Goal: Task Accomplishment & Management: Manage account settings

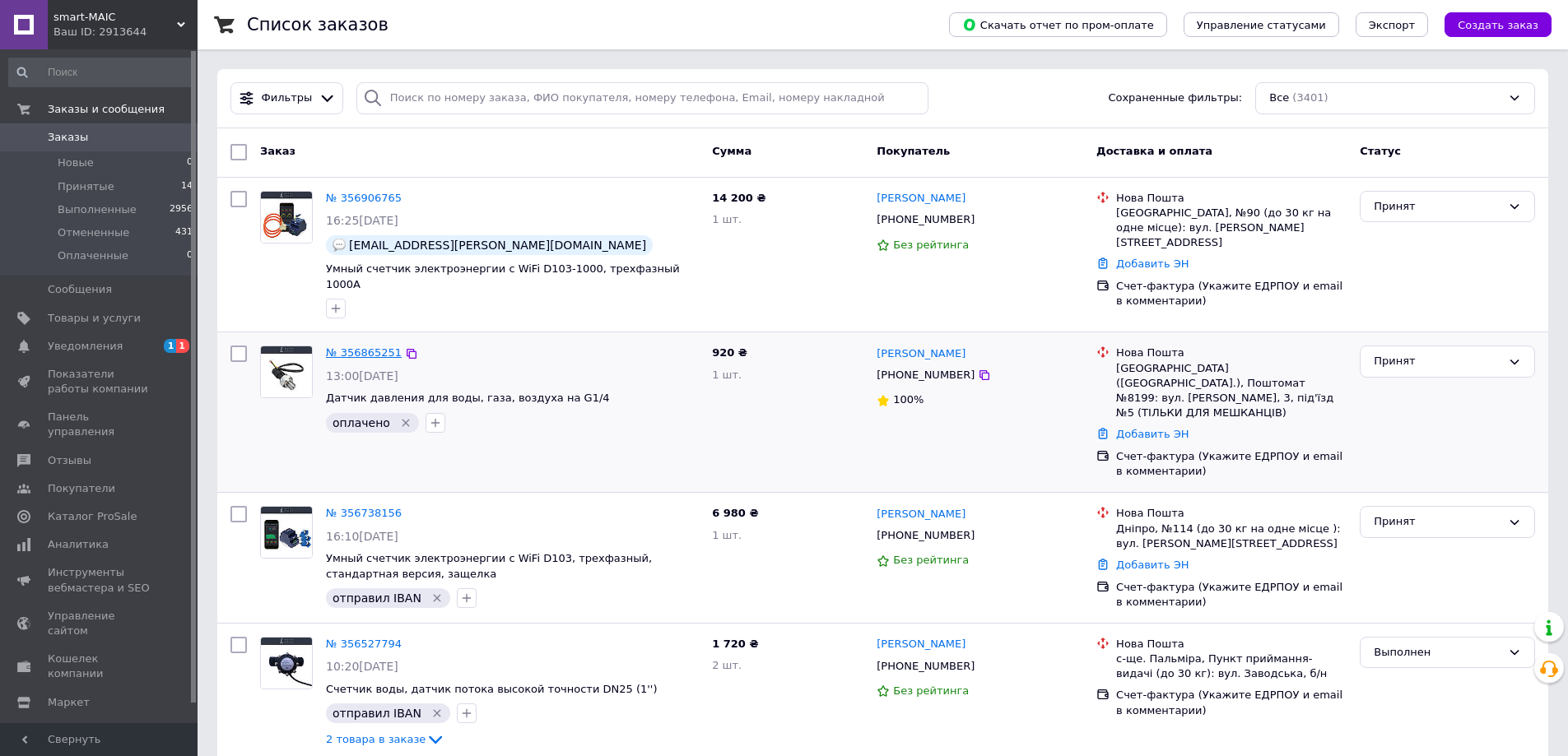
click at [361, 346] on link "№ 356865251" at bounding box center [363, 352] width 75 height 12
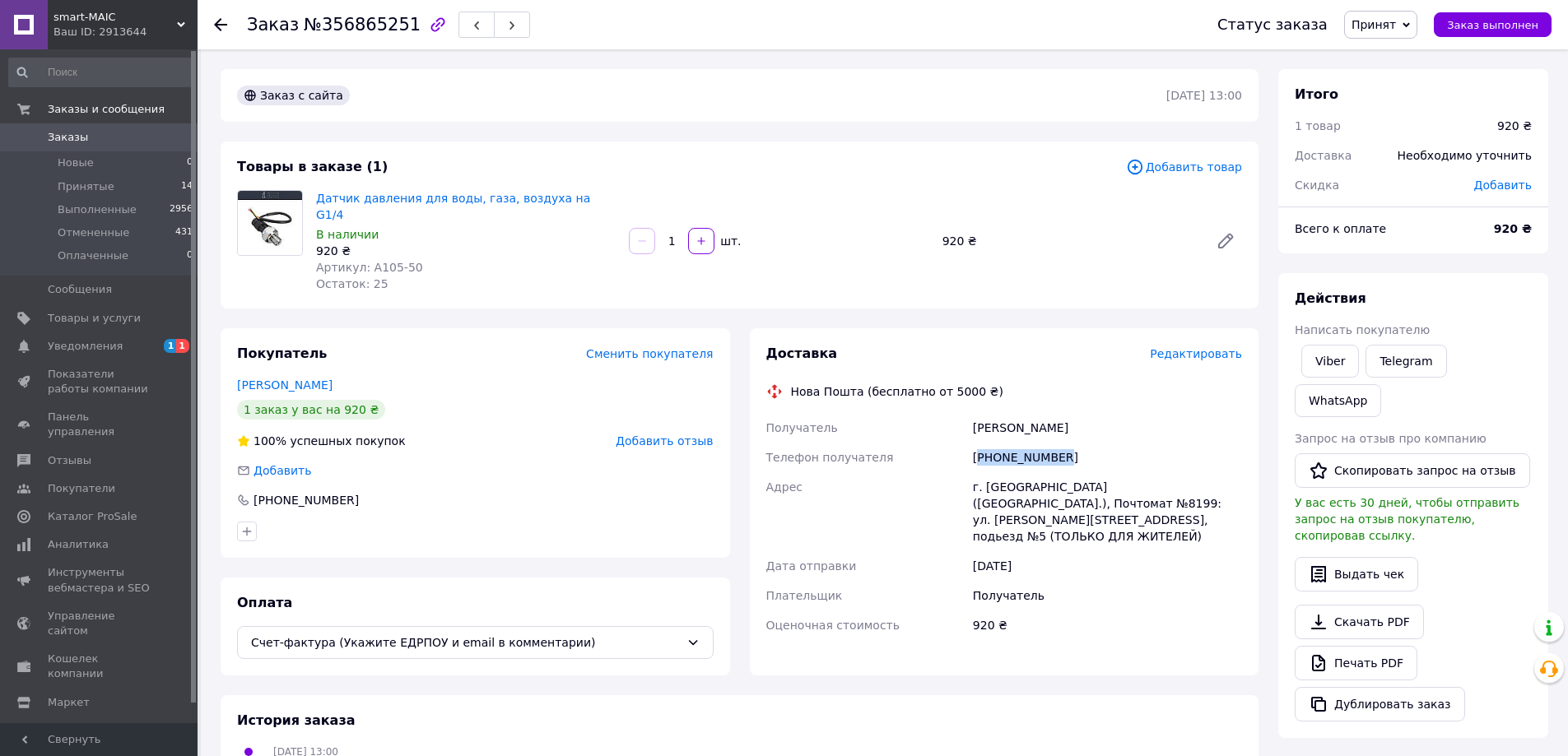
drag, startPoint x: 980, startPoint y: 439, endPoint x: 1057, endPoint y: 441, distance: 77.0
click at [1057, 442] on div "[PHONE_NUMBER]" at bounding box center [1106, 457] width 276 height 30
copy div "380931397116"
click at [986, 413] on div "[PERSON_NAME]" at bounding box center [1106, 427] width 276 height 30
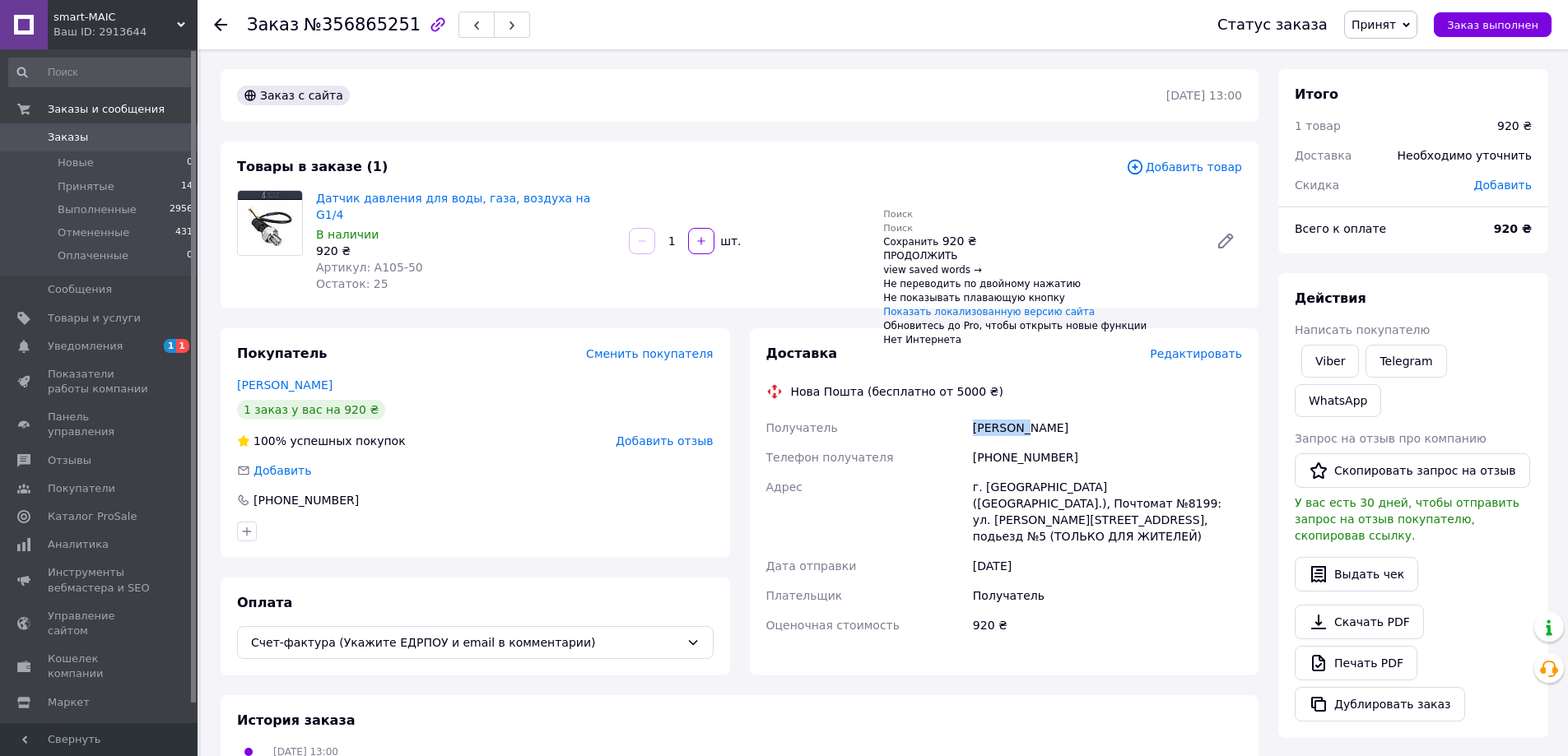
copy div "[PERSON_NAME]"
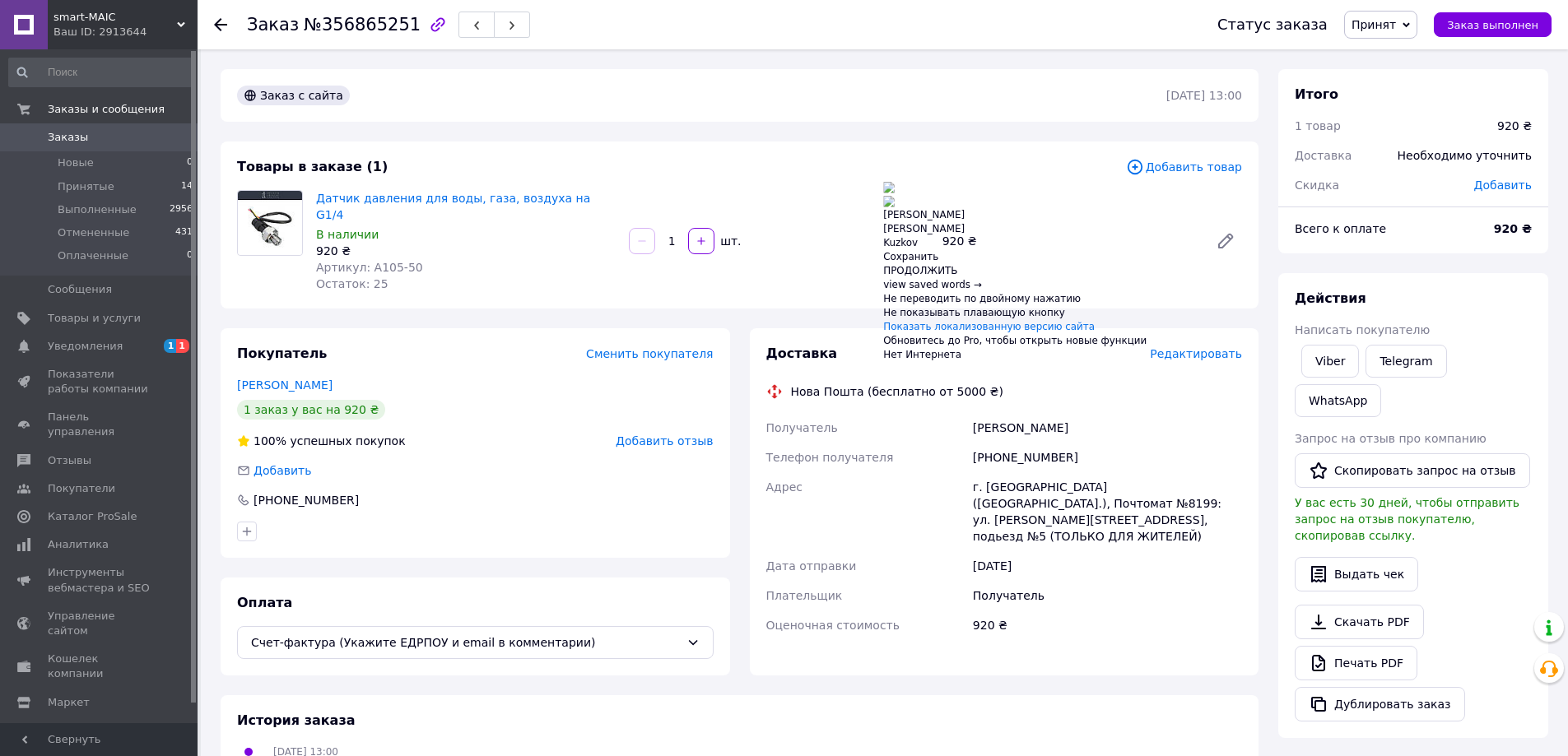
click at [1035, 413] on div "[PERSON_NAME]" at bounding box center [1106, 427] width 276 height 30
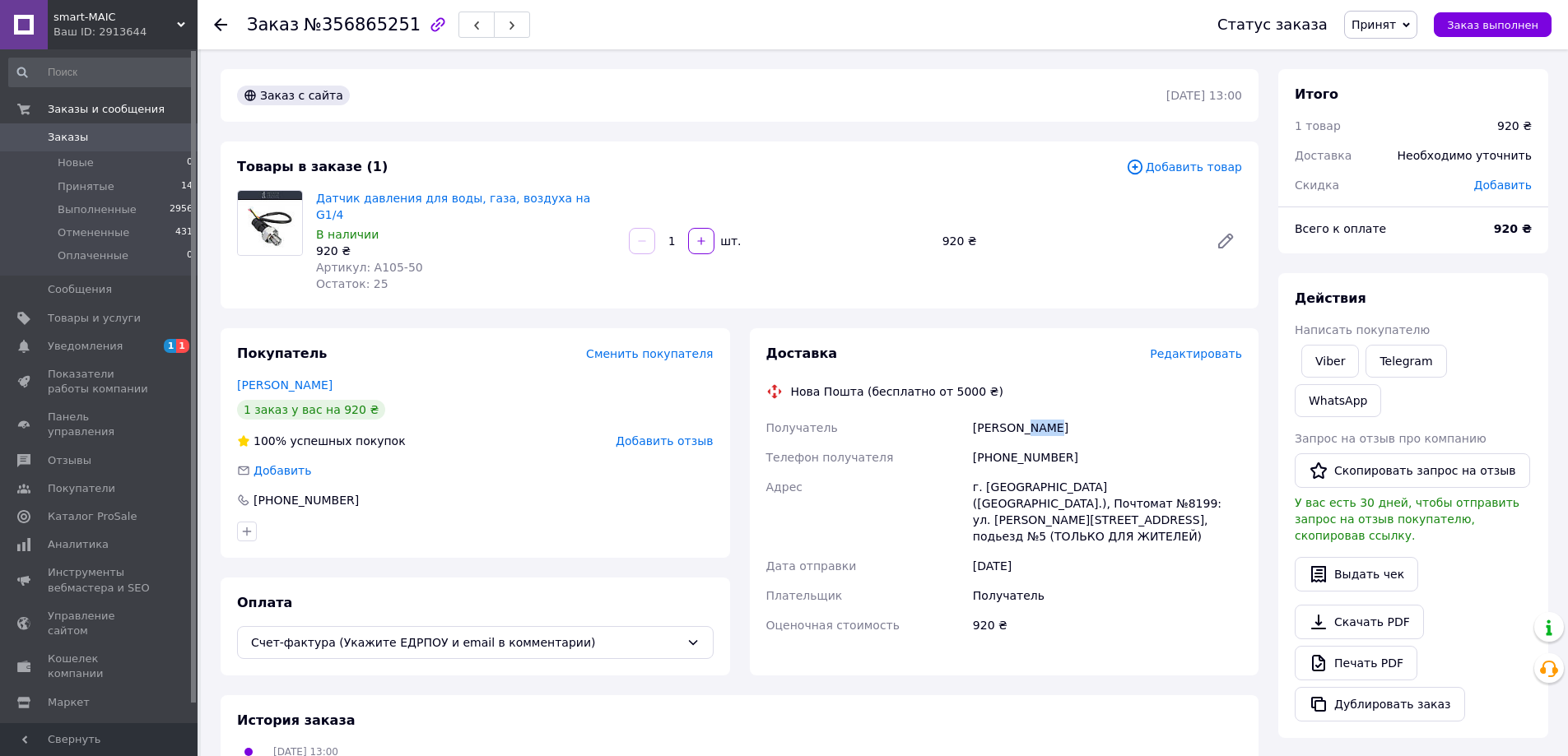
click at [1035, 413] on div "[PERSON_NAME]" at bounding box center [1106, 427] width 276 height 30
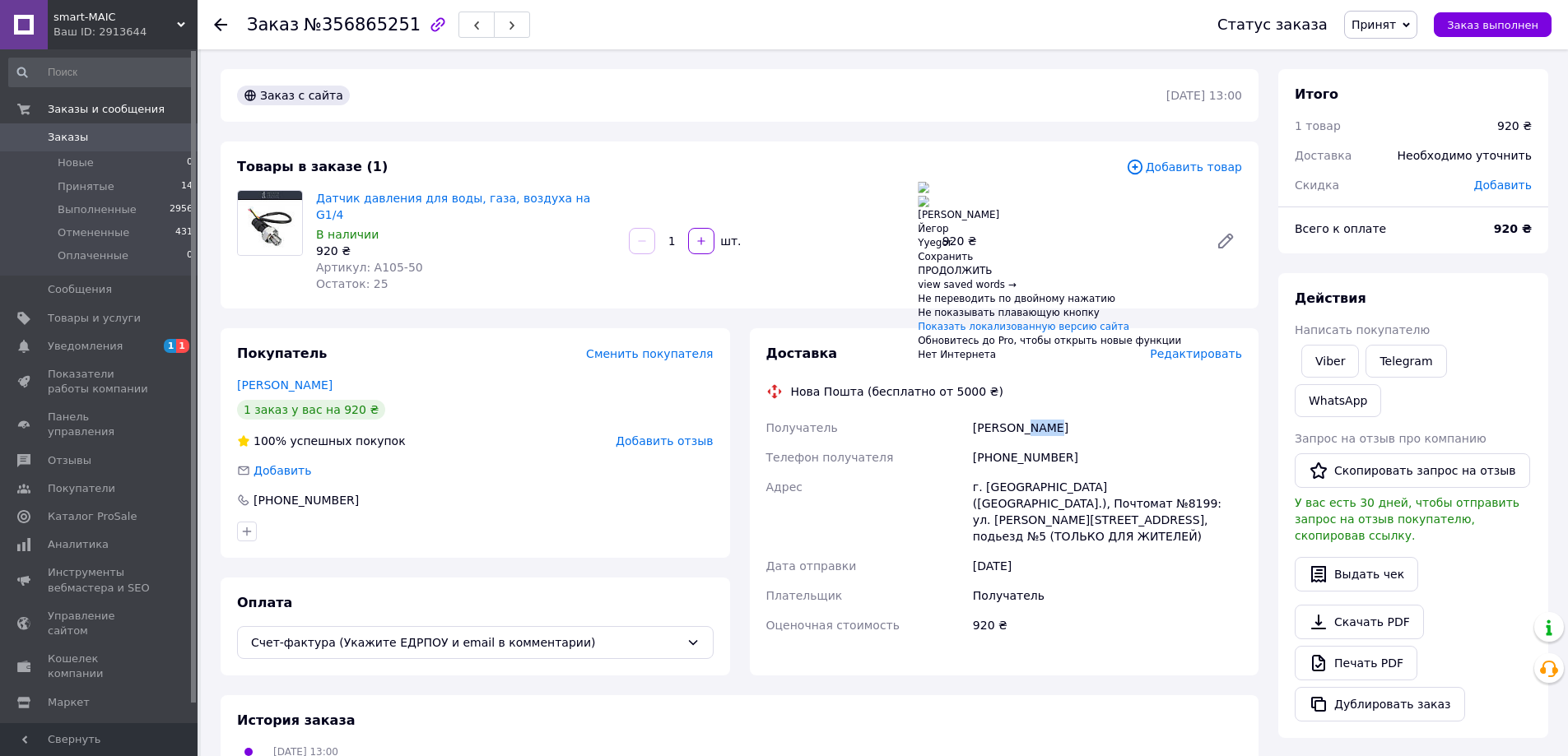
copy div "[PERSON_NAME]"
click at [897, 444] on div "Телефон получателя" at bounding box center [866, 457] width 207 height 30
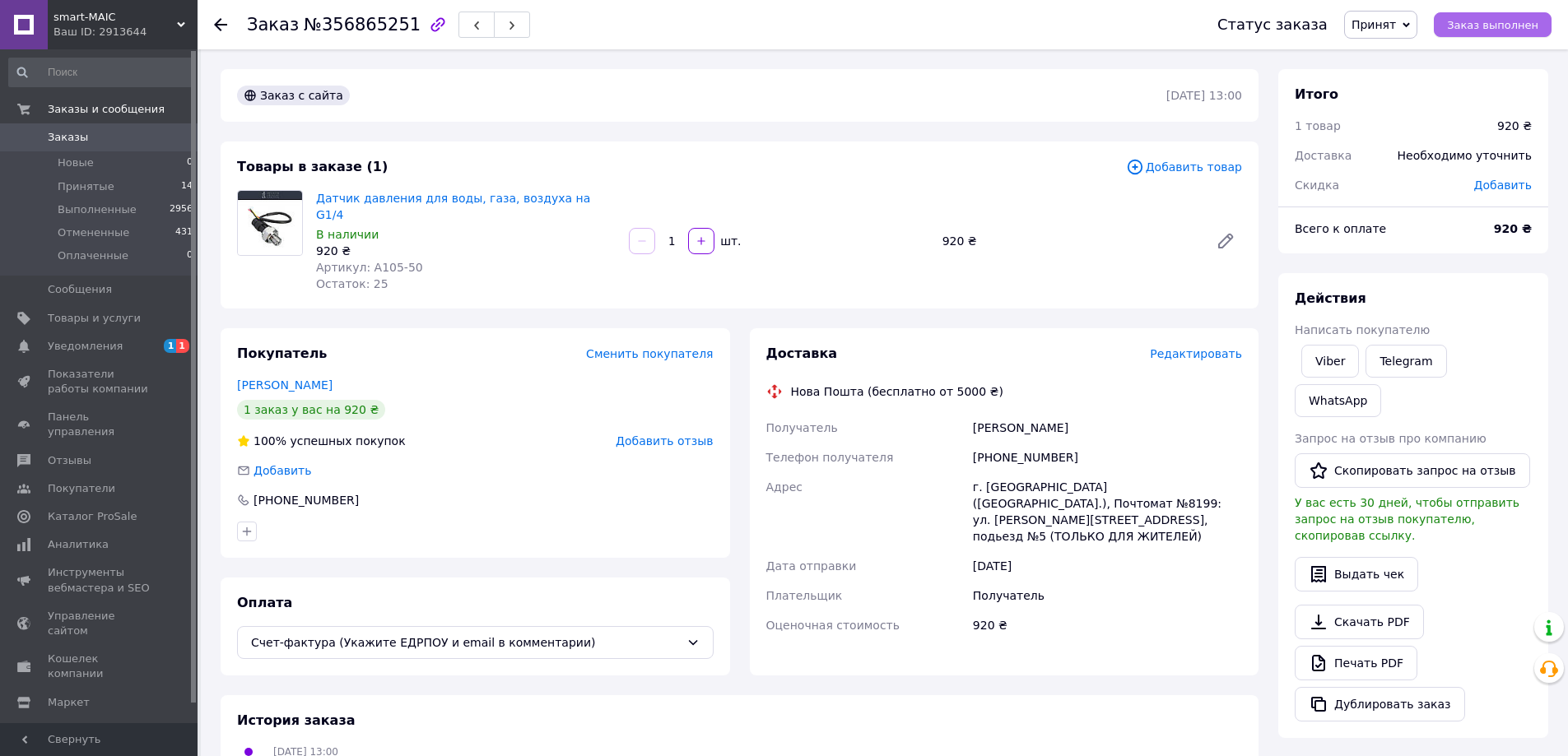
click at [1487, 25] on span "Заказ выполнен" at bounding box center [1493, 25] width 92 height 12
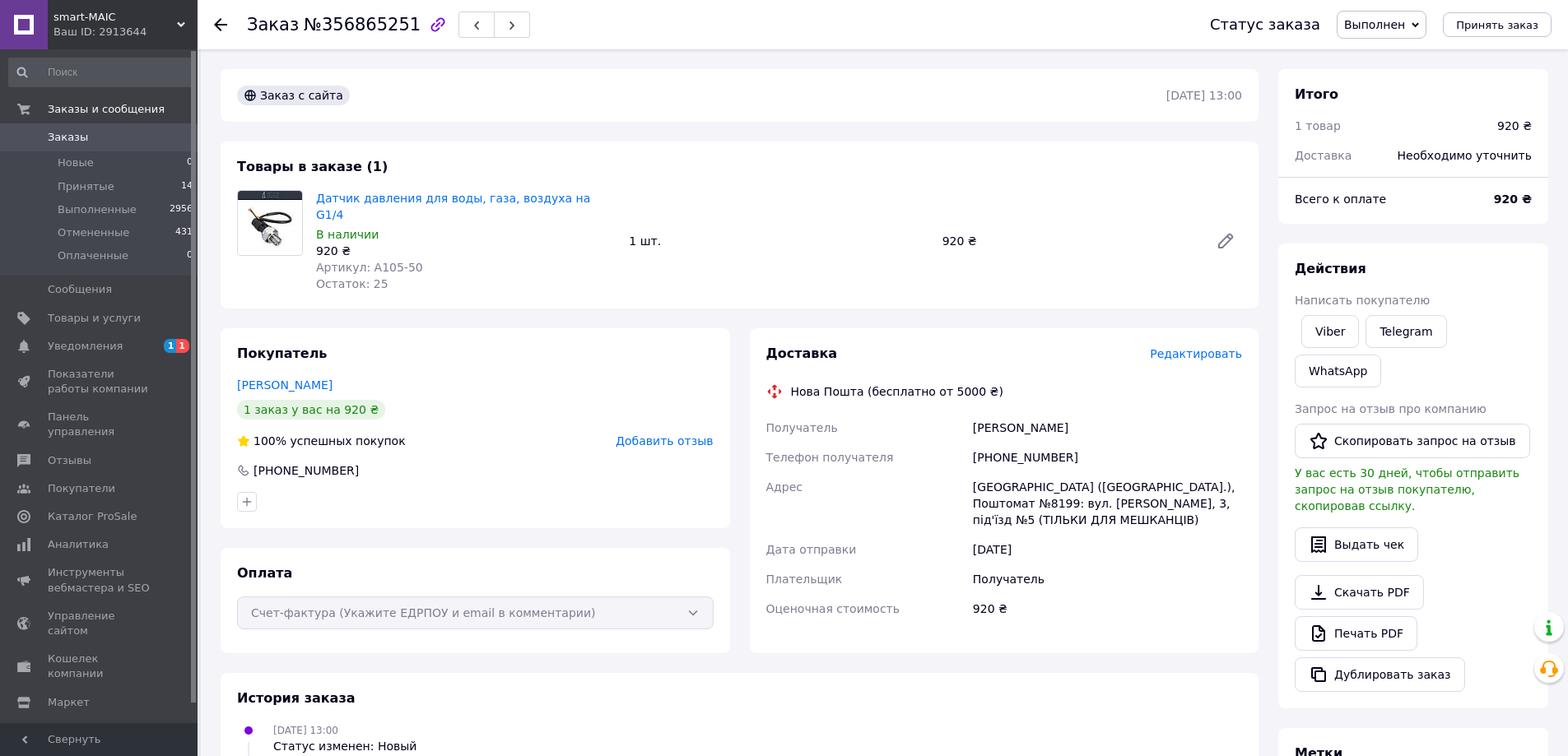
click at [73, 135] on span "Заказы" at bounding box center [68, 137] width 40 height 15
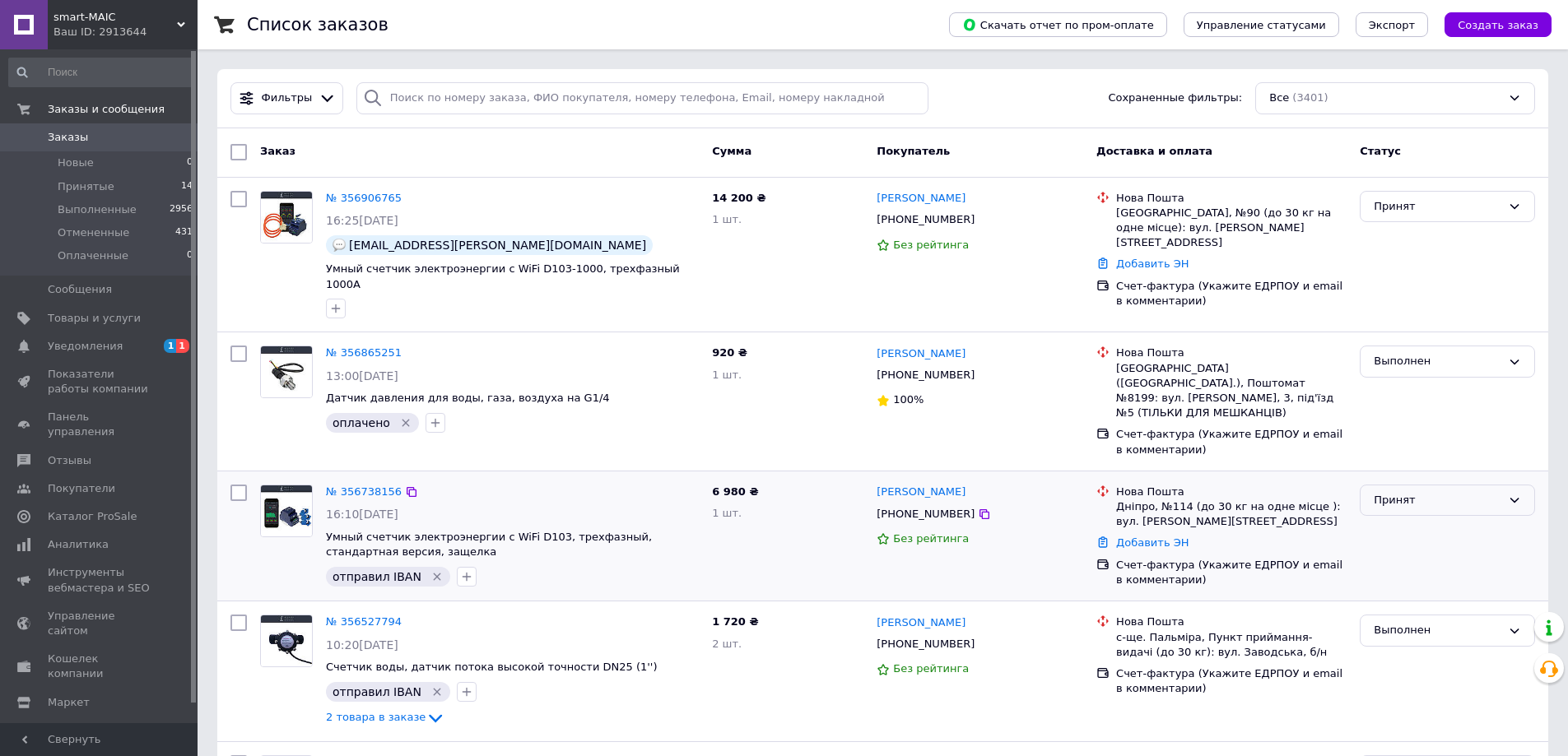
click at [1428, 492] on div "Принят" at bounding box center [1437, 501] width 128 height 17
click at [1401, 519] on li "Выполнен" at bounding box center [1447, 534] width 174 height 31
click at [359, 198] on link "№ 356906765" at bounding box center [363, 197] width 75 height 12
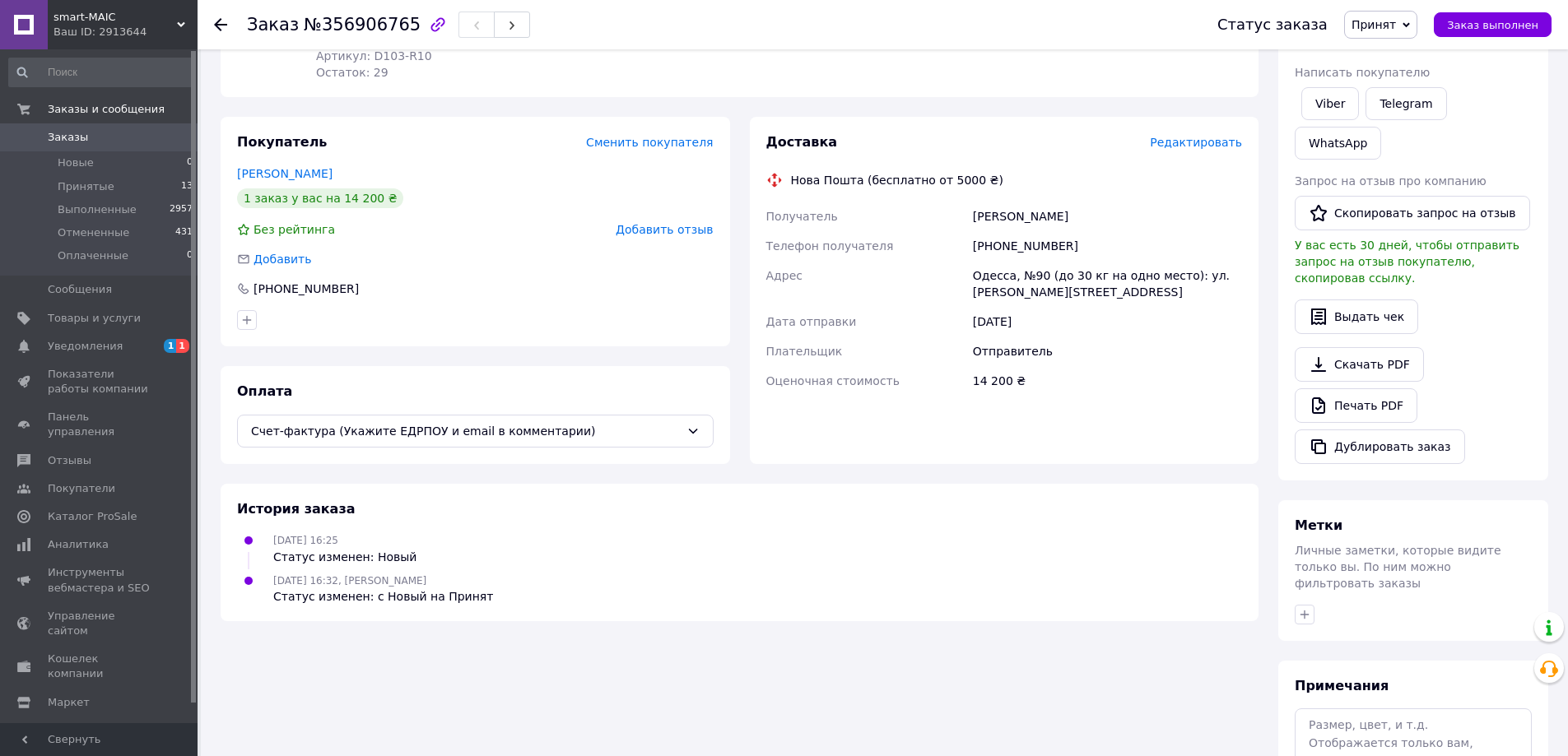
scroll to position [247, 0]
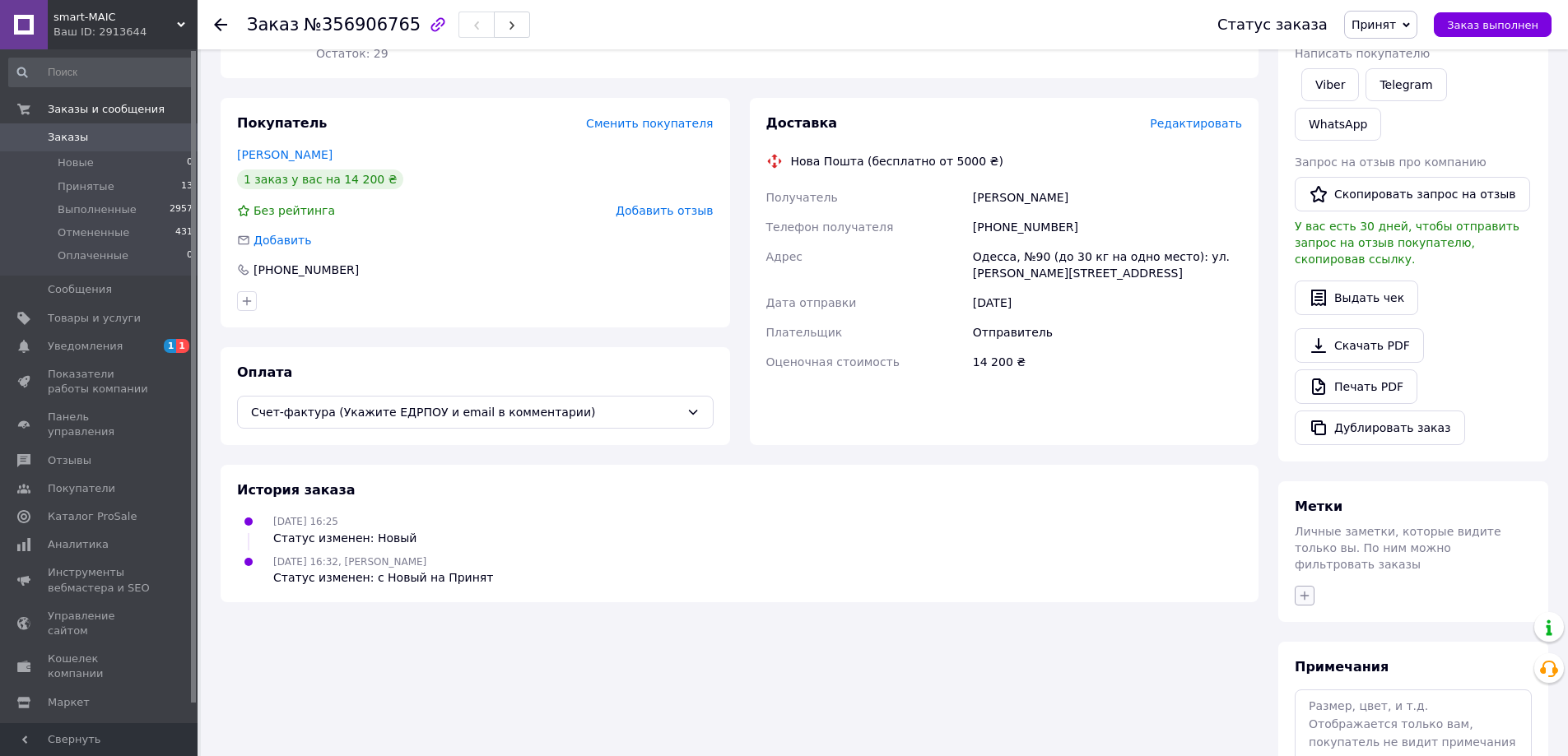
click at [1310, 589] on icon "button" at bounding box center [1305, 596] width 13 height 13
checkbox input "true"
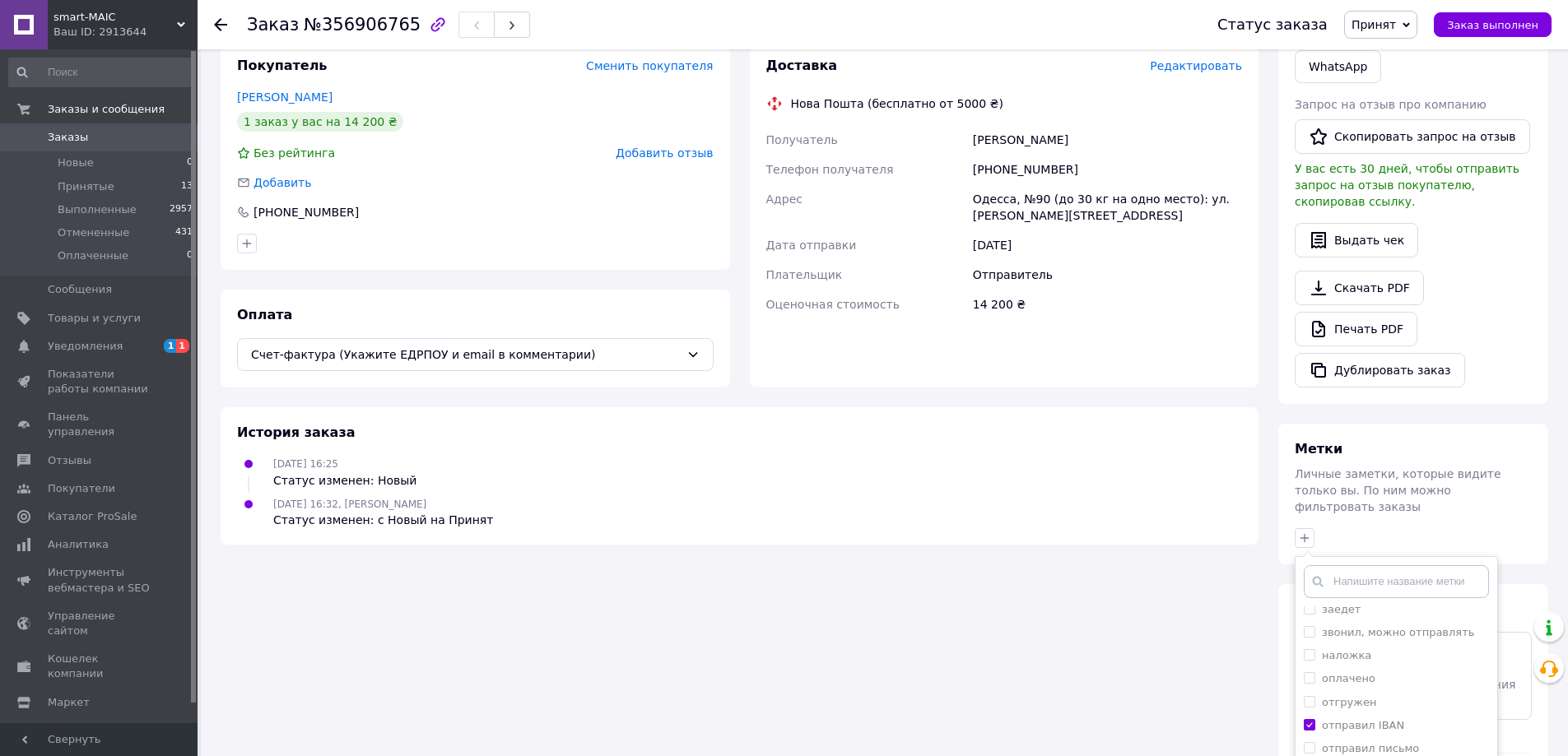
scroll to position [383, 0]
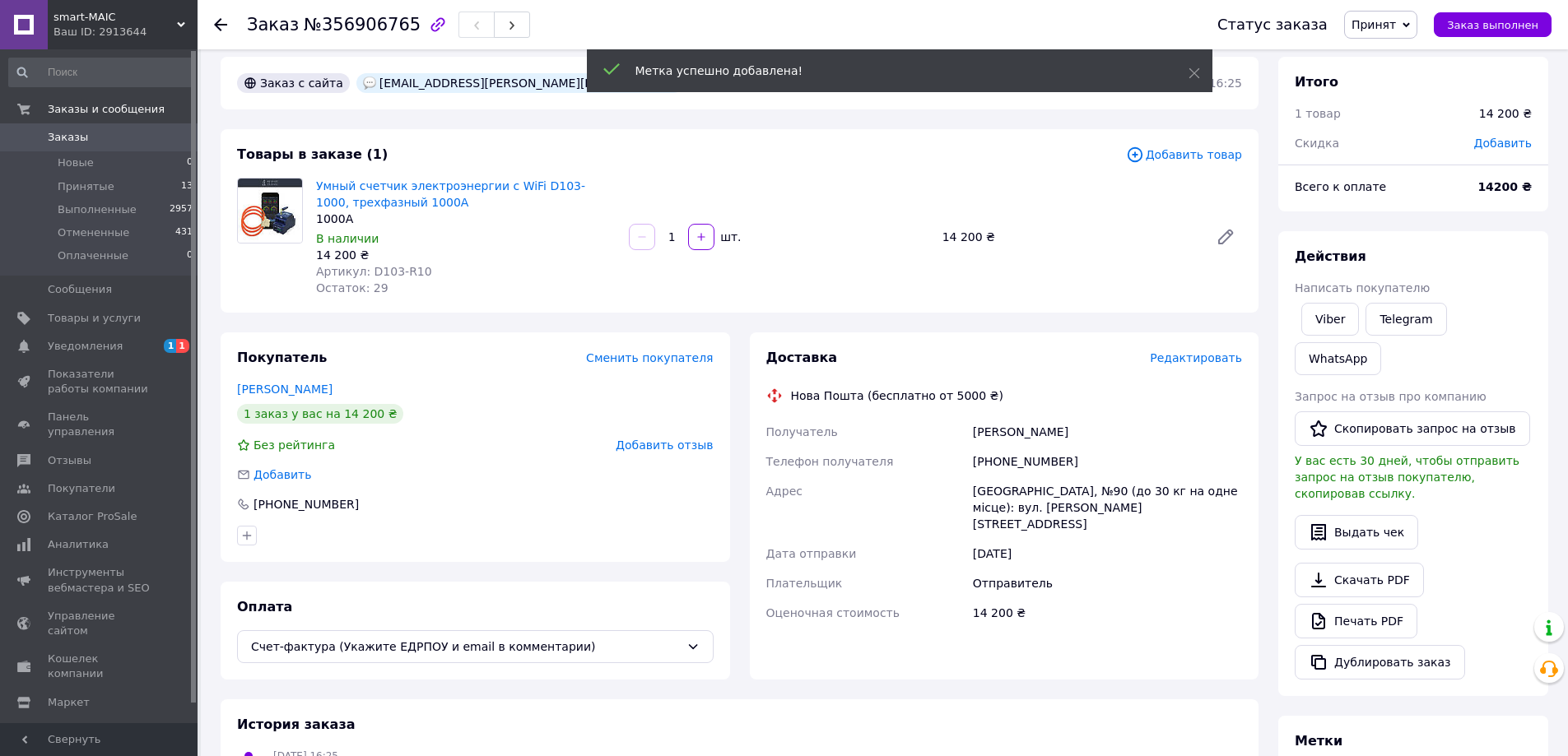
scroll to position [0, 0]
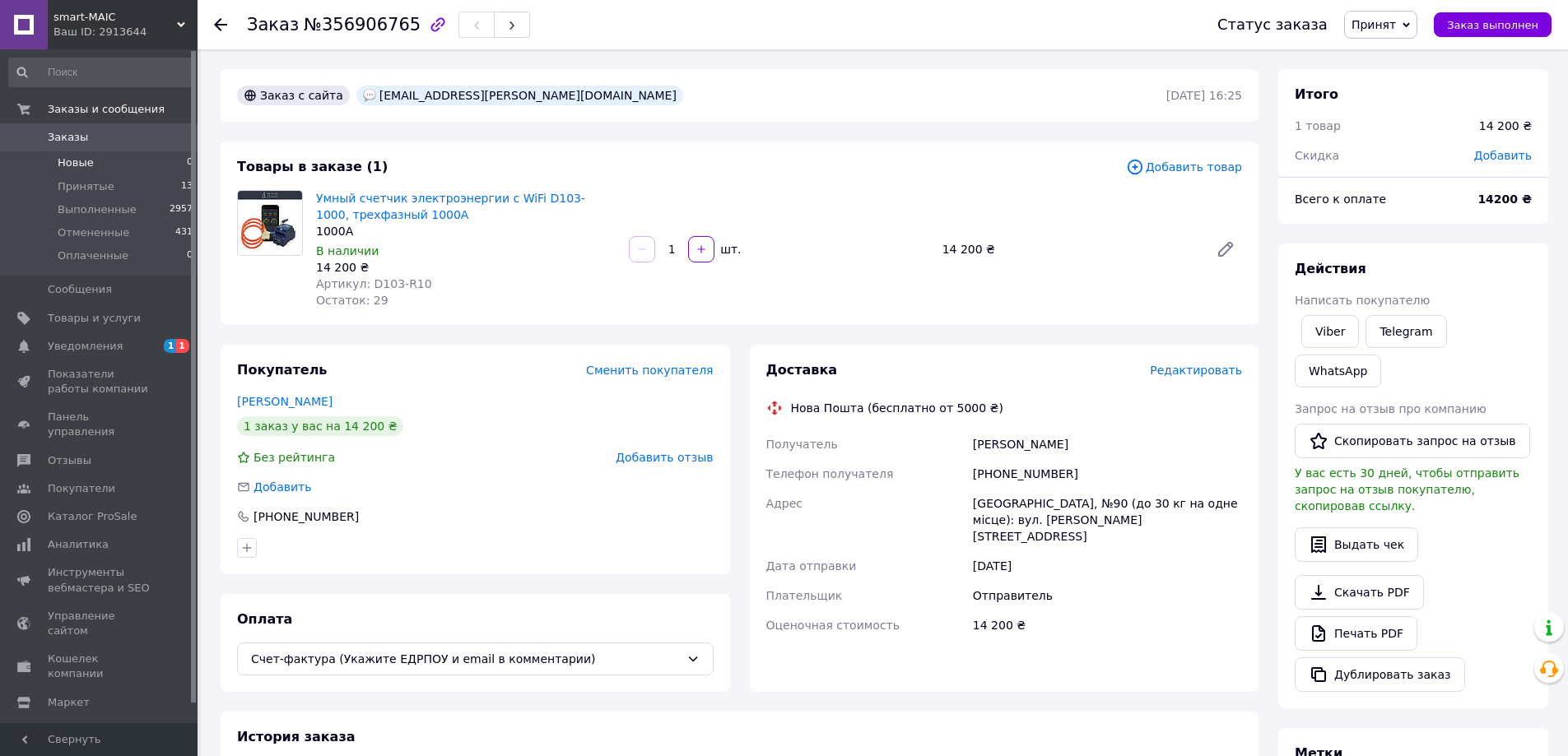
click at [72, 159] on span "Новые" at bounding box center [75, 163] width 36 height 15
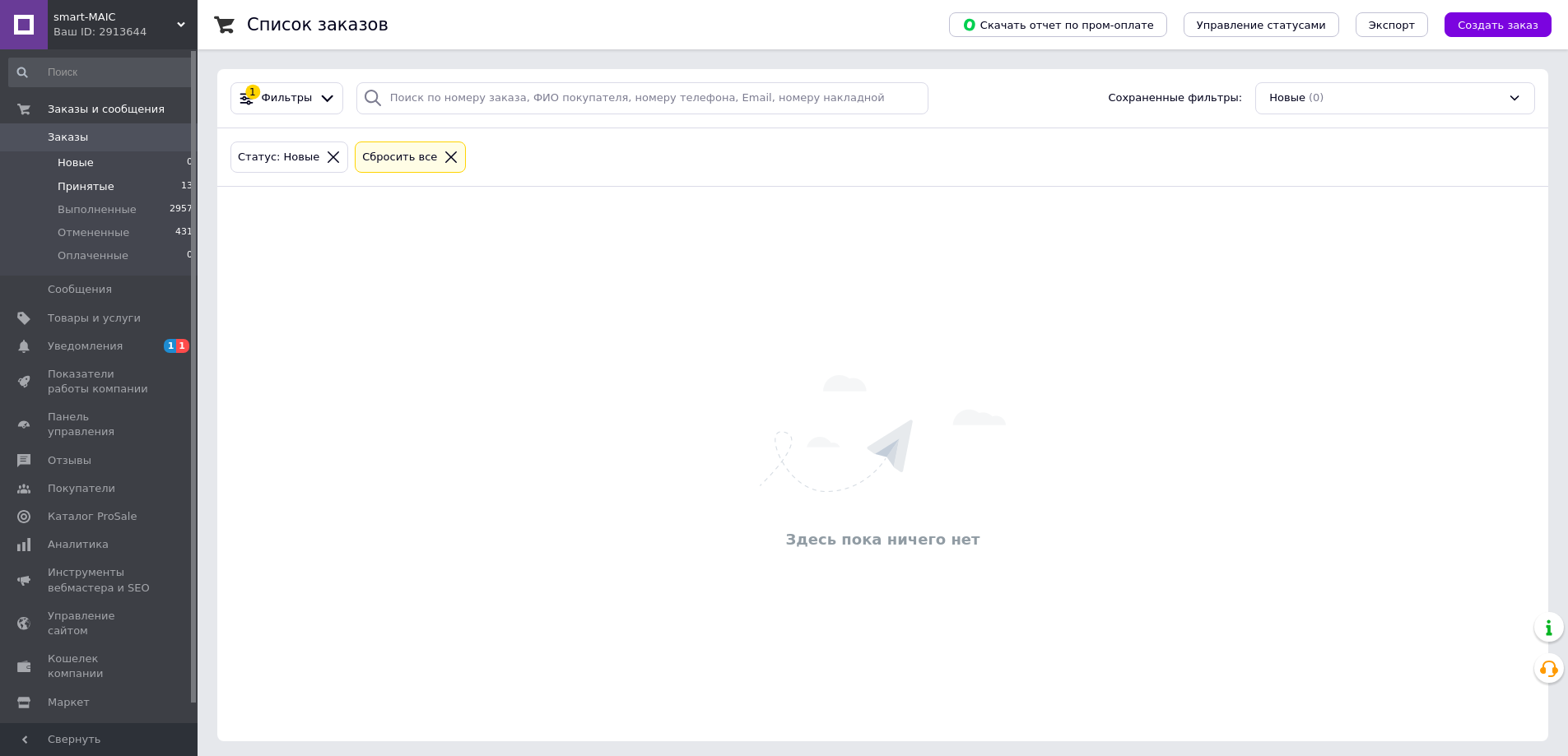
click at [75, 185] on span "Принятые" at bounding box center [86, 187] width 57 height 15
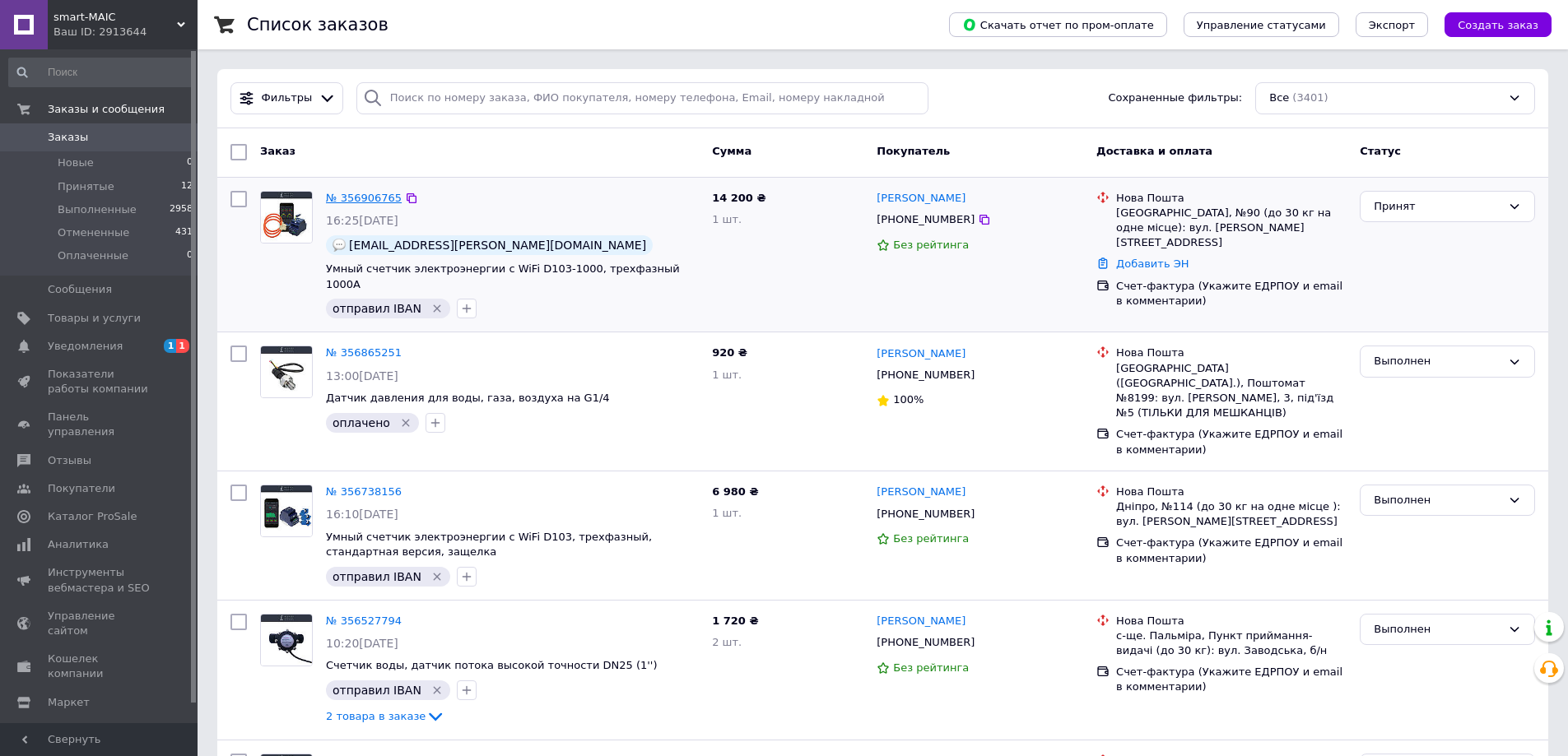
click at [361, 195] on link "№ 356906765" at bounding box center [363, 197] width 75 height 12
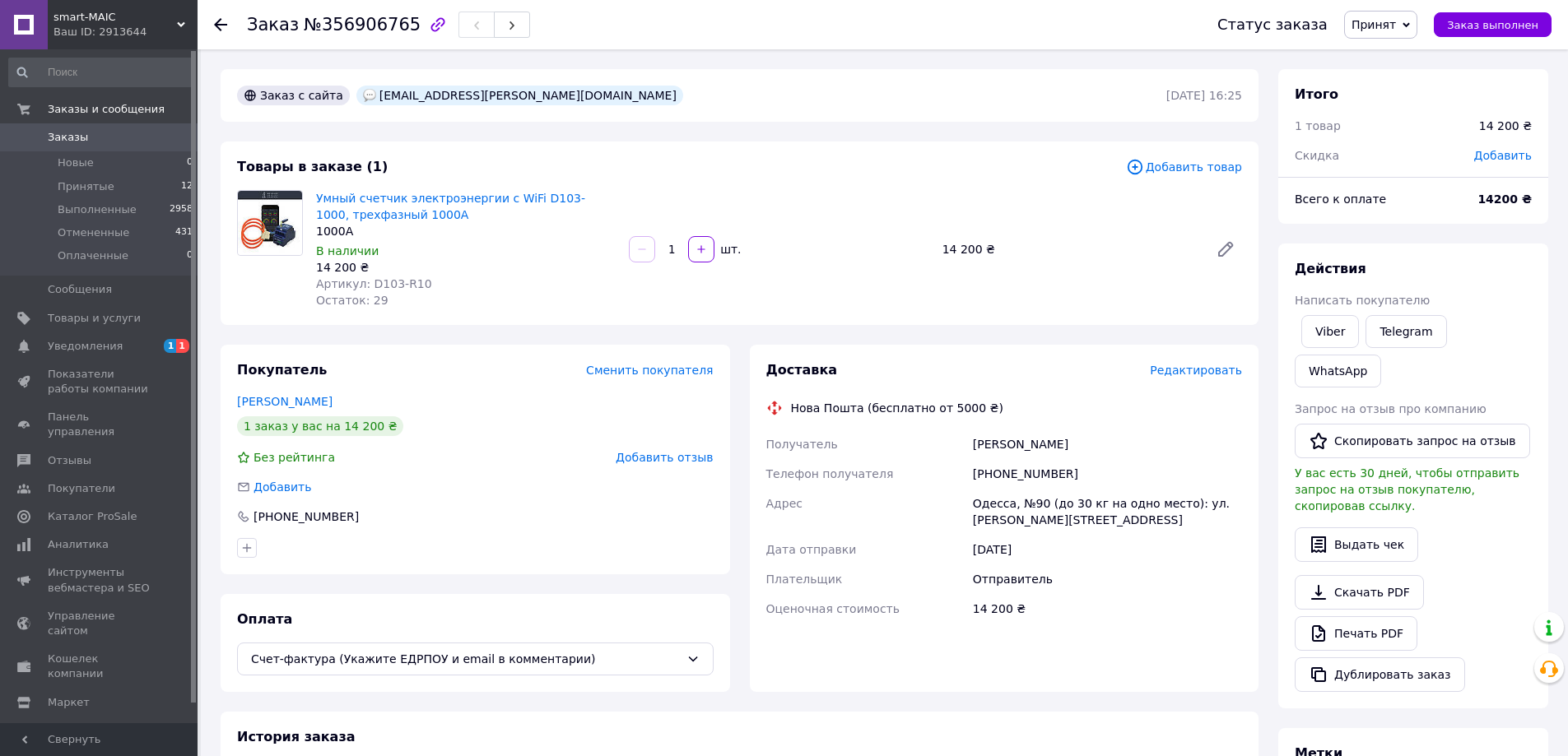
click at [1186, 553] on div "[DATE]" at bounding box center [1106, 549] width 276 height 30
drag, startPoint x: 973, startPoint y: 442, endPoint x: 1053, endPoint y: 444, distance: 80.0
click at [1053, 444] on div "[PERSON_NAME]" at bounding box center [1106, 443] width 276 height 30
copy div "[PERSON_NAME]"
click at [931, 675] on div "Доставка Редактировать Нова Пошта (бесплатно от 5000 ₴) Получатель Чекал Валера…" at bounding box center [1004, 519] width 509 height 347
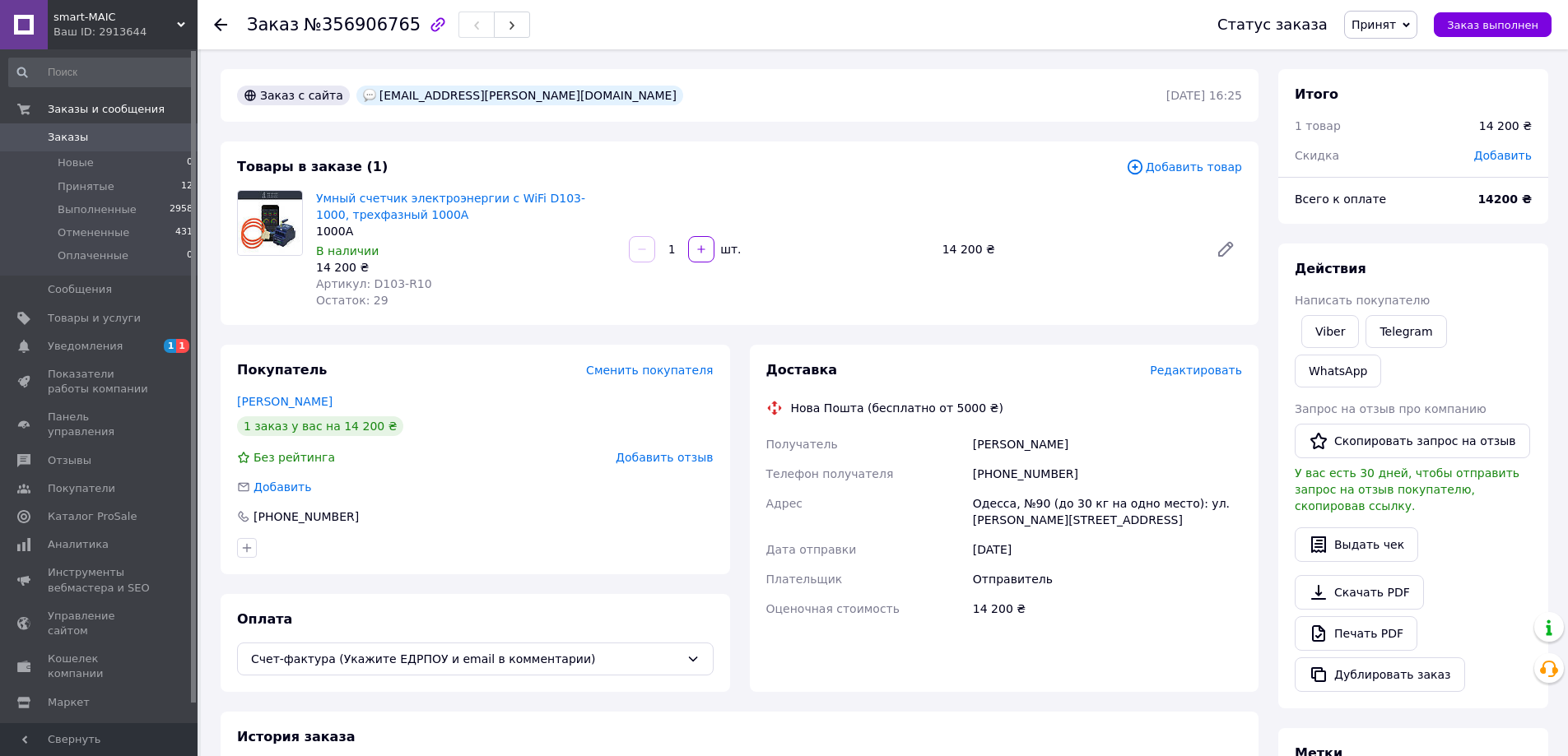
drag, startPoint x: 489, startPoint y: 93, endPoint x: 377, endPoint y: 97, distance: 112.1
click at [377, 97] on div "[EMAIL_ADDRESS][PERSON_NAME][DOMAIN_NAME]" at bounding box center [520, 95] width 327 height 20
copy div "[EMAIL_ADDRESS][PERSON_NAME][DOMAIN_NAME]"
drag, startPoint x: 366, startPoint y: 92, endPoint x: 537, endPoint y: 92, distance: 171.0
click at [537, 92] on div "[EMAIL_ADDRESS][PERSON_NAME][DOMAIN_NAME]" at bounding box center [519, 95] width 333 height 27
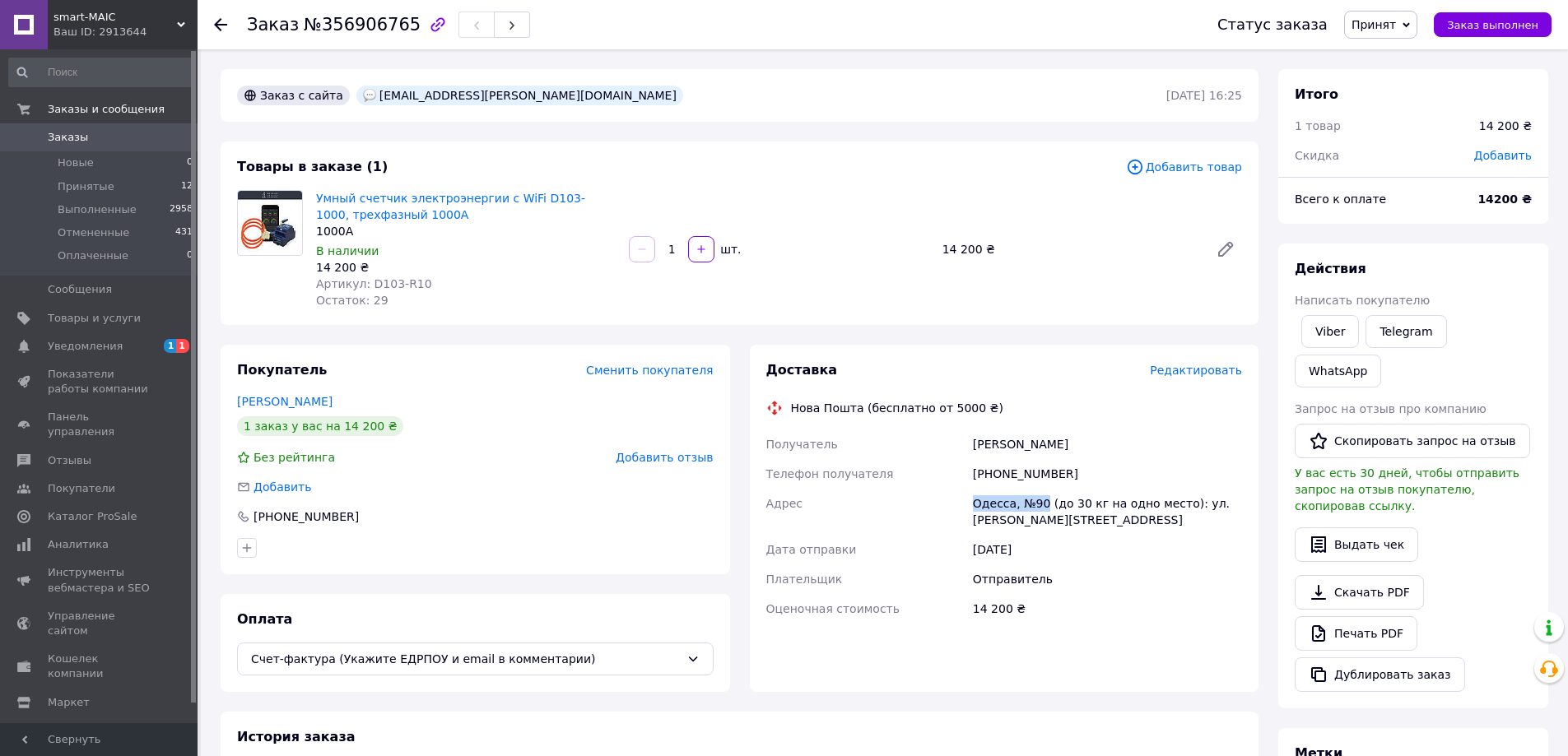
copy div "Одесса, №90"
drag, startPoint x: 977, startPoint y: 502, endPoint x: 1039, endPoint y: 501, distance: 62.0
click at [1039, 501] on div "Одесса, №90 (до 30 кг на одно место): ул. [PERSON_NAME][STREET_ADDRESS]" at bounding box center [1106, 512] width 276 height 46
drag, startPoint x: 973, startPoint y: 442, endPoint x: 1051, endPoint y: 440, distance: 78.0
click at [1051, 440] on div "[PERSON_NAME]" at bounding box center [1106, 443] width 276 height 30
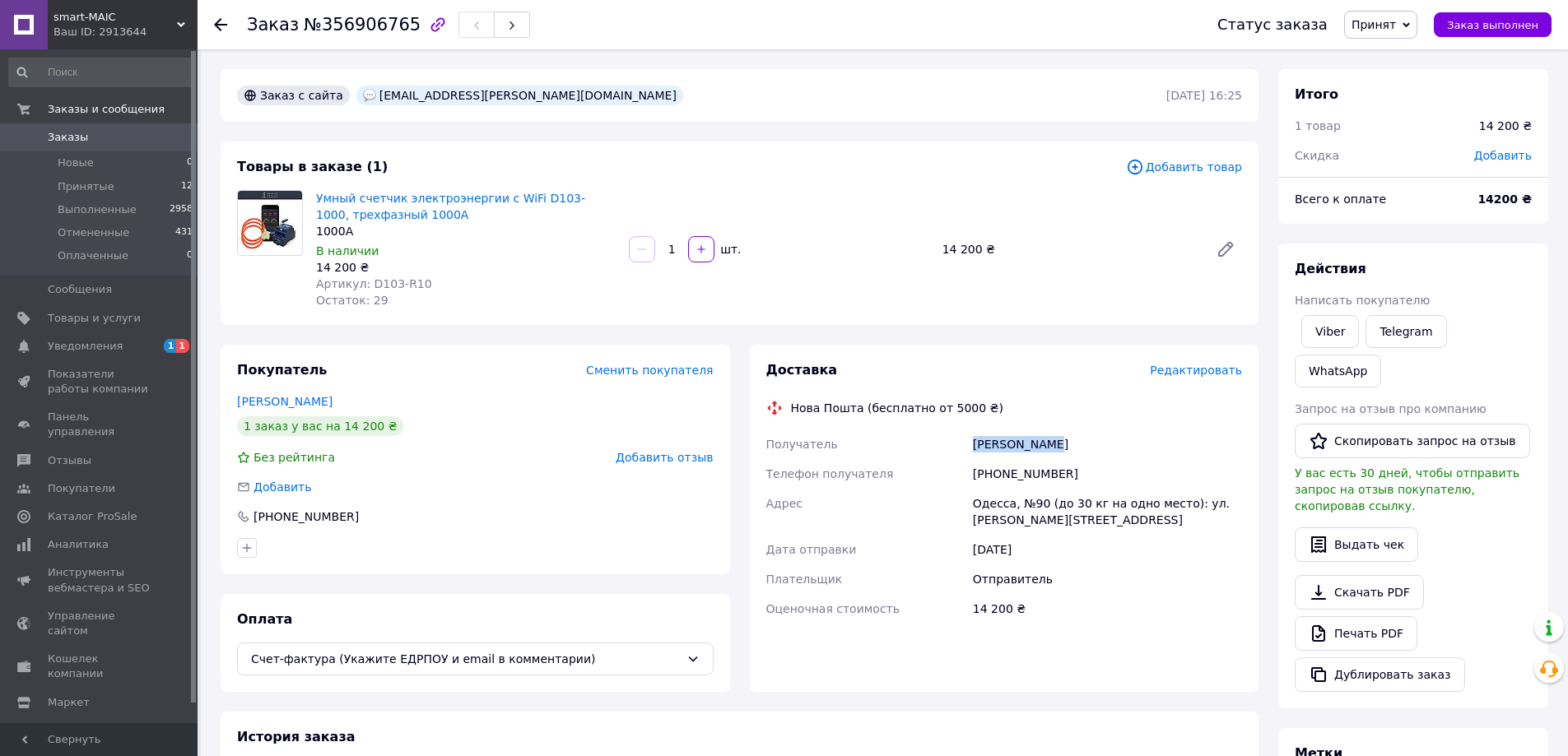
copy div "[PERSON_NAME]"
copy div "380687841896"
drag, startPoint x: 1060, startPoint y: 474, endPoint x: 980, endPoint y: 470, distance: 80.1
click at [980, 470] on div "[PHONE_NUMBER]" at bounding box center [1106, 473] width 276 height 30
click at [1495, 23] on span "Заказ выполнен" at bounding box center [1493, 25] width 92 height 12
